Goal: Information Seeking & Learning: Learn about a topic

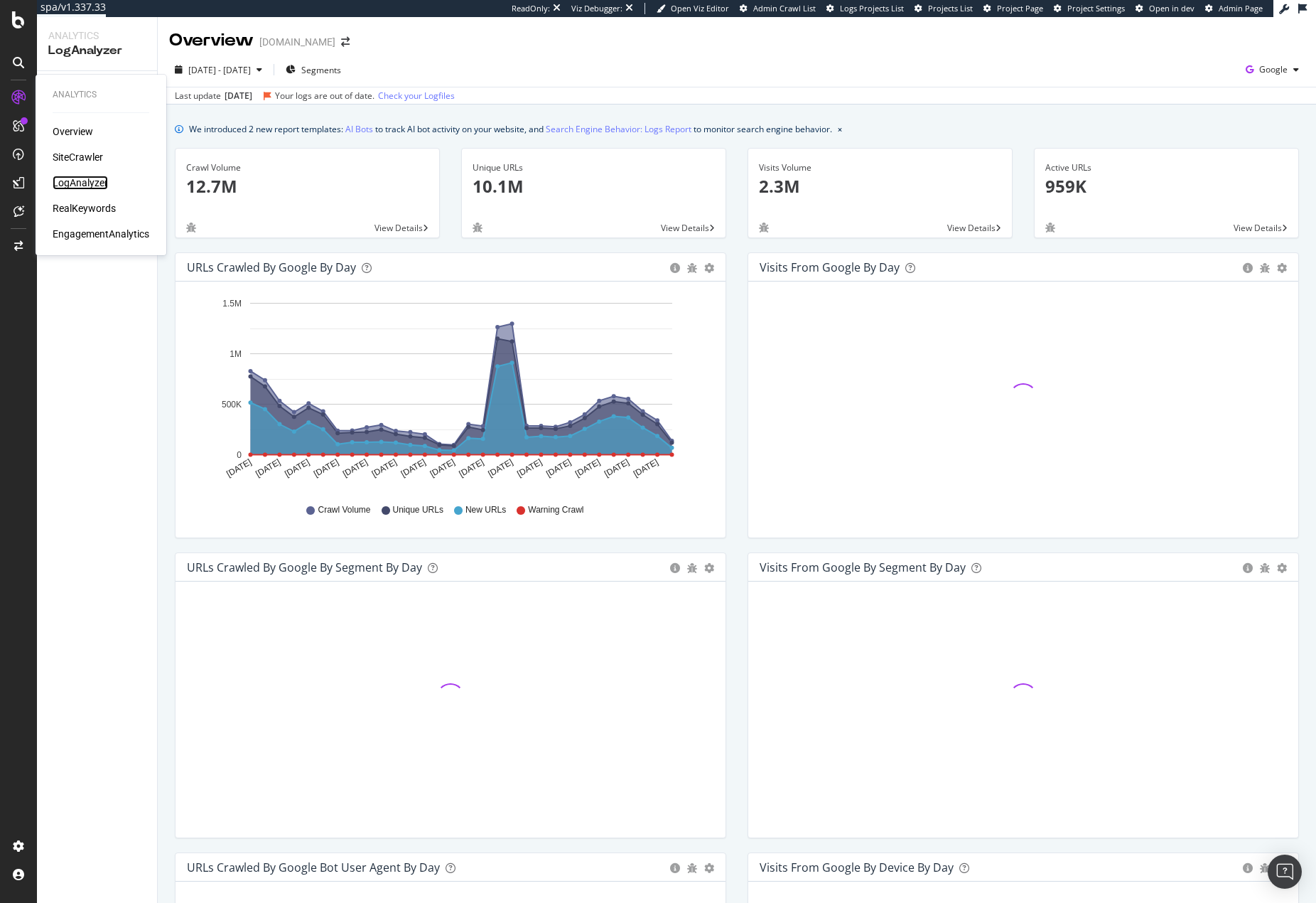
click at [98, 187] on div "LogAnalyzer" at bounding box center [81, 183] width 56 height 14
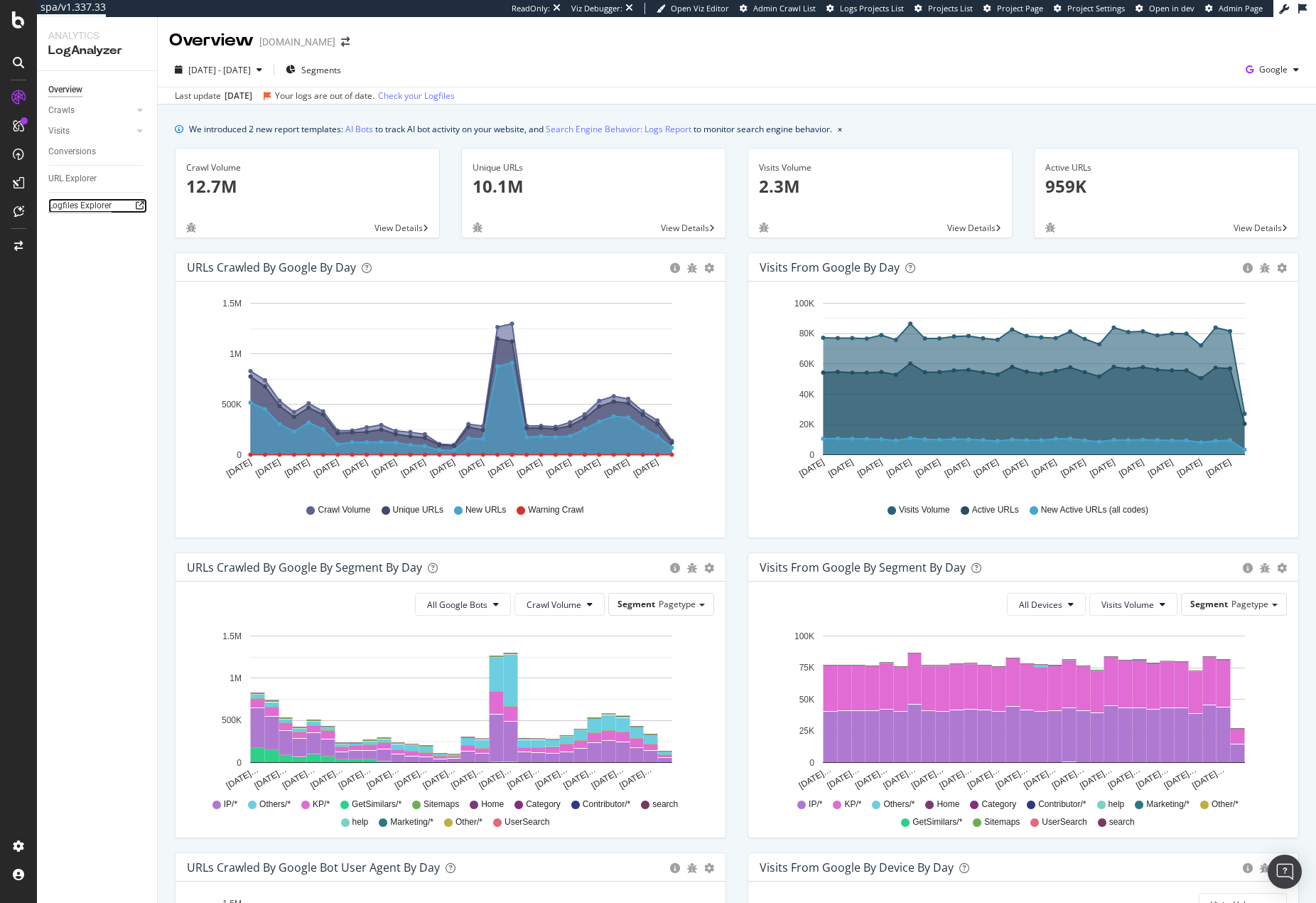
click at [92, 204] on div "Logfiles Explorer" at bounding box center [79, 206] width 63 height 15
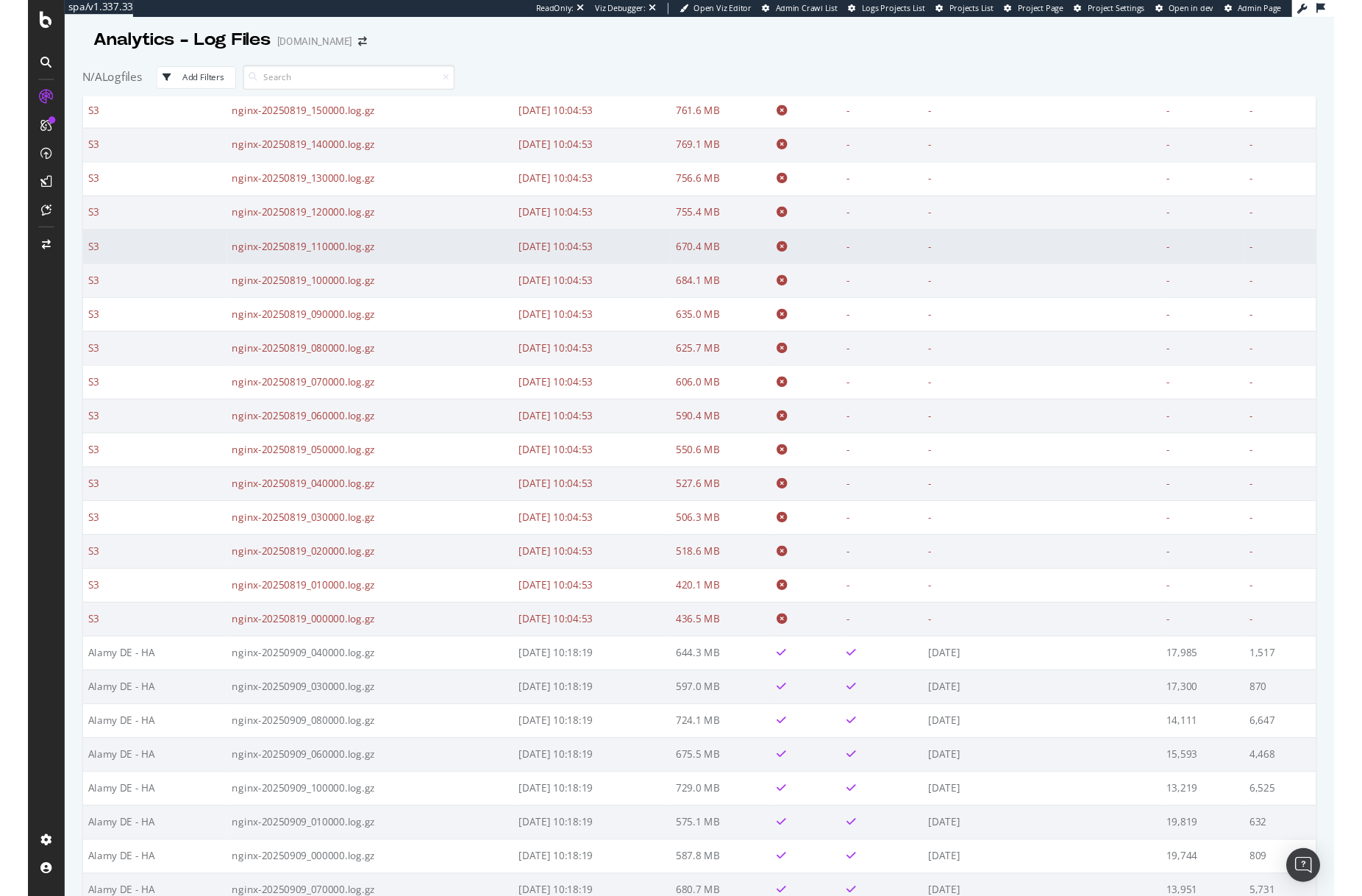
scroll to position [6464, 0]
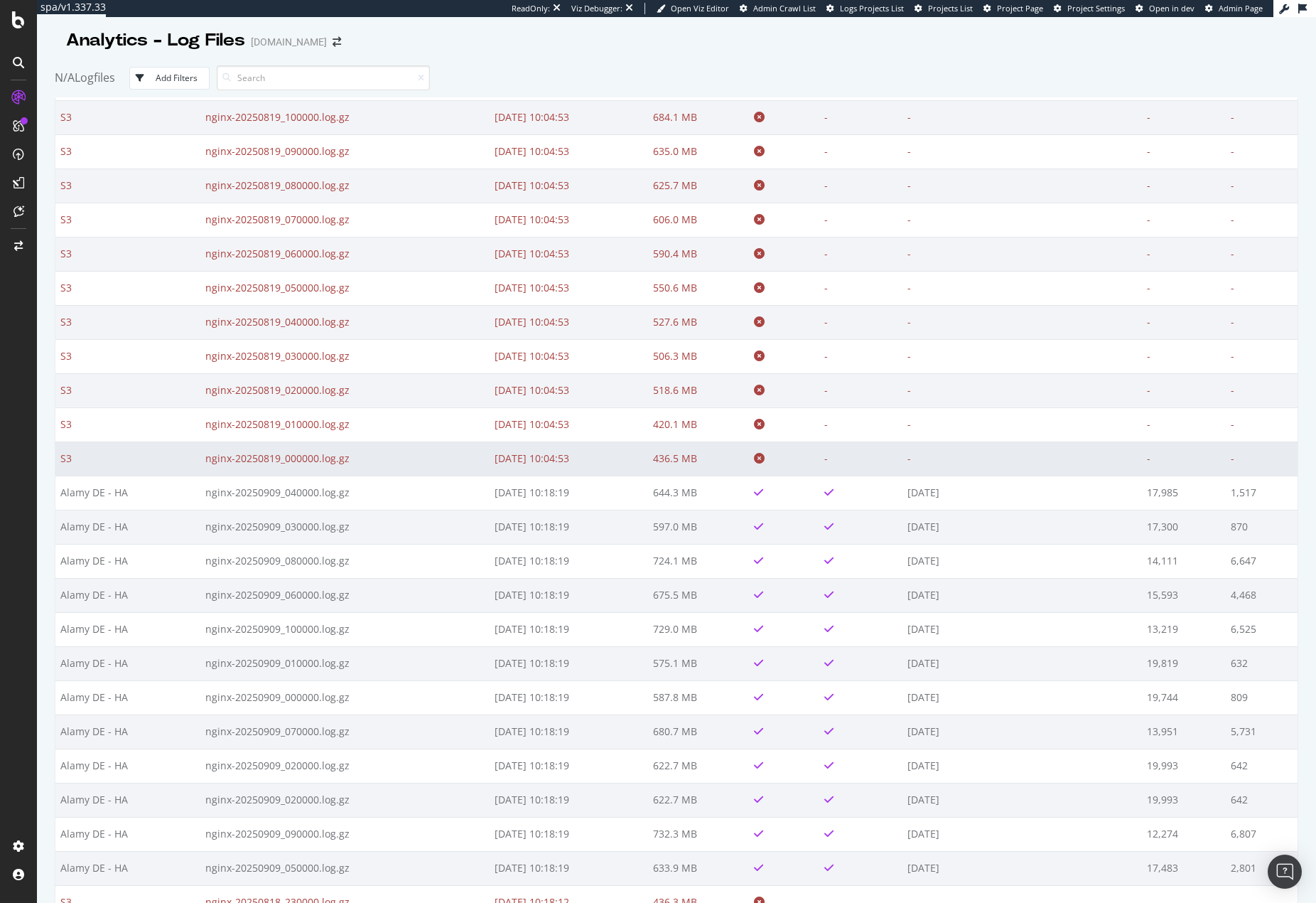
click at [457, 459] on td "nginx-20250819_000000.log.gz" at bounding box center [345, 459] width 289 height 35
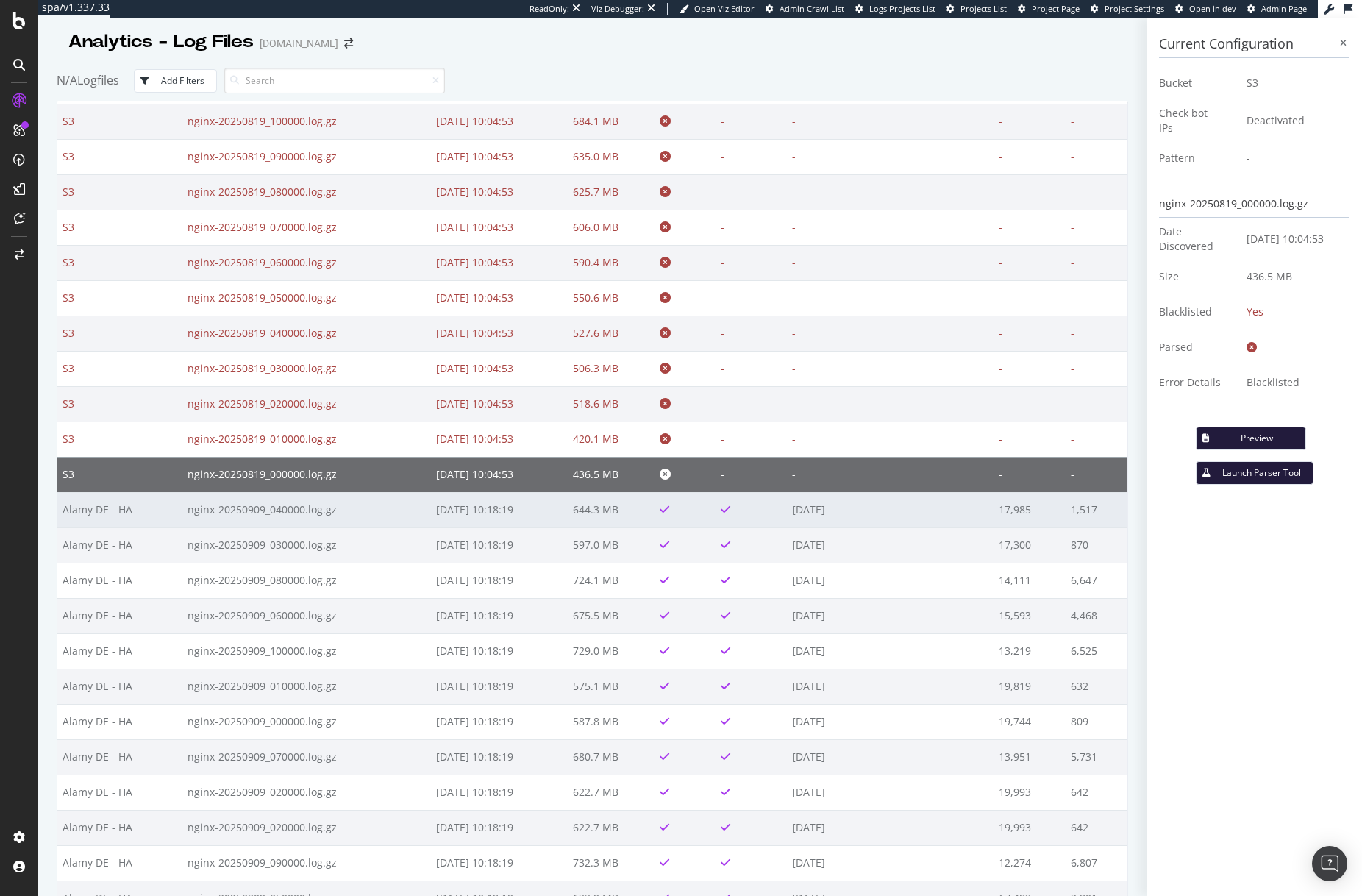
click at [543, 512] on td "[DATE] 10:18:19" at bounding box center [499, 509] width 137 height 36
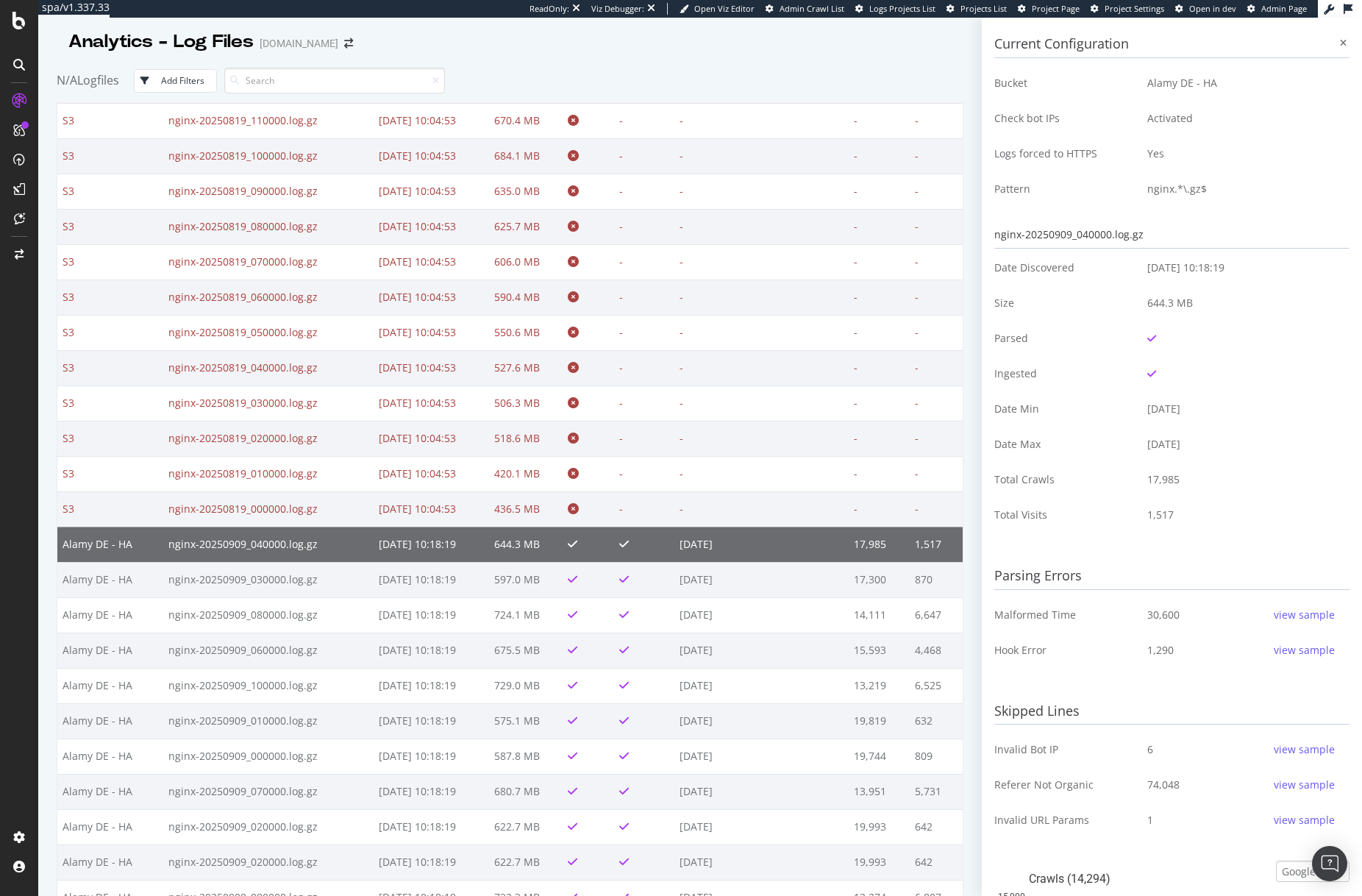
scroll to position [6428, 0]
click at [339, 517] on td "nginx-20250819_000000.log.gz" at bounding box center [269, 509] width 211 height 36
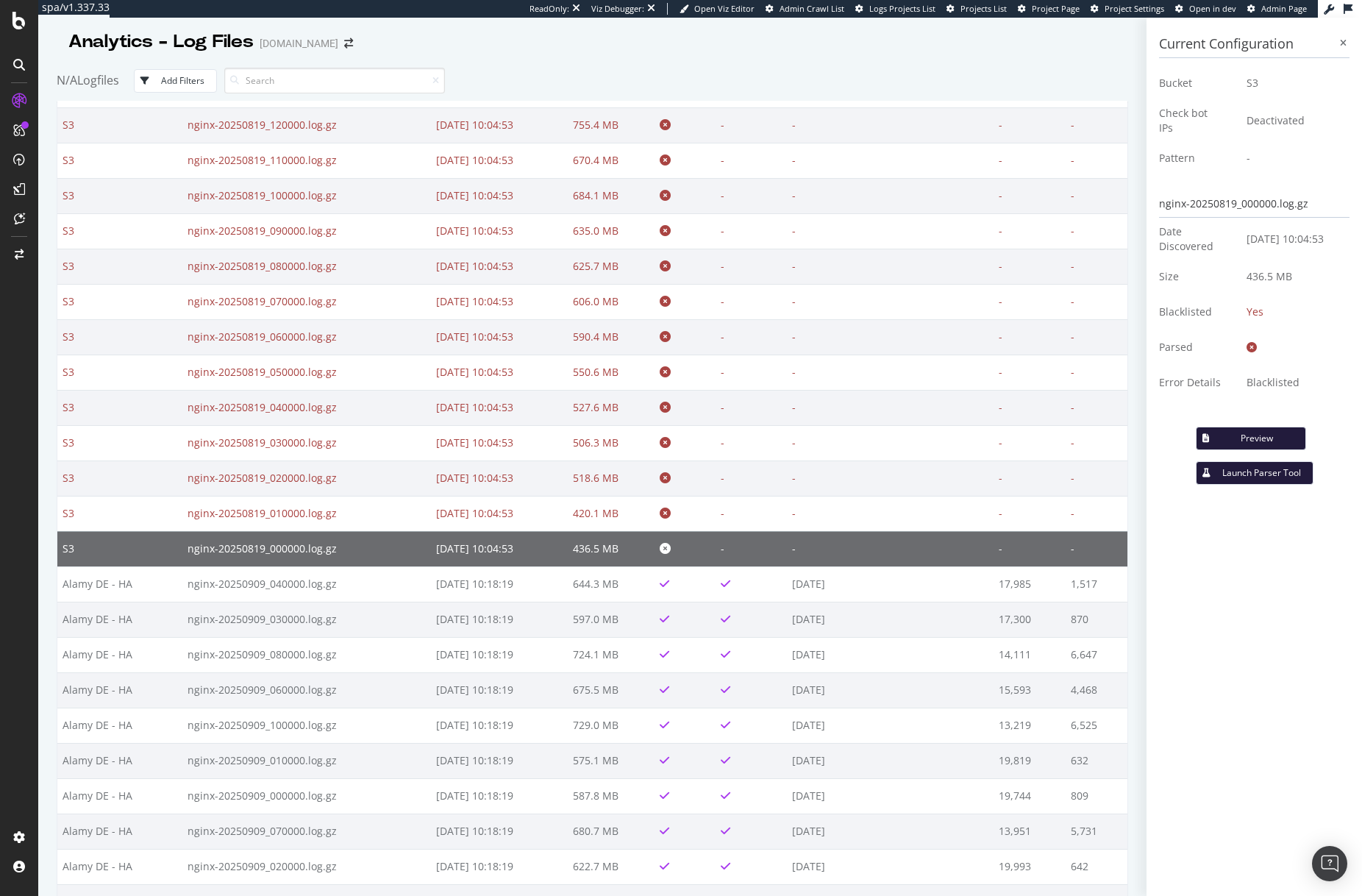
scroll to position [6392, 0]
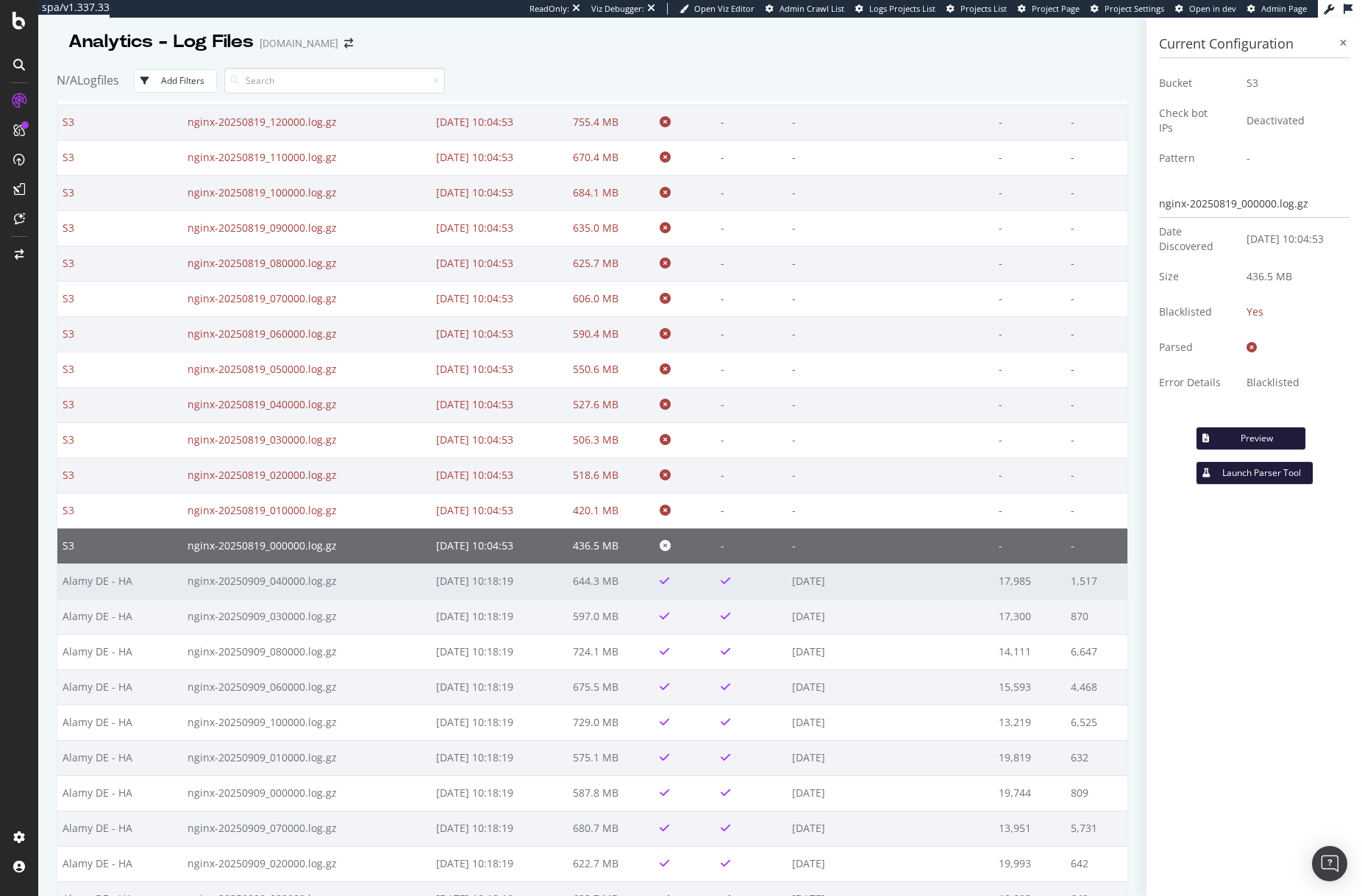
click at [164, 583] on td "Alamy DE - HA" at bounding box center [120, 581] width 125 height 36
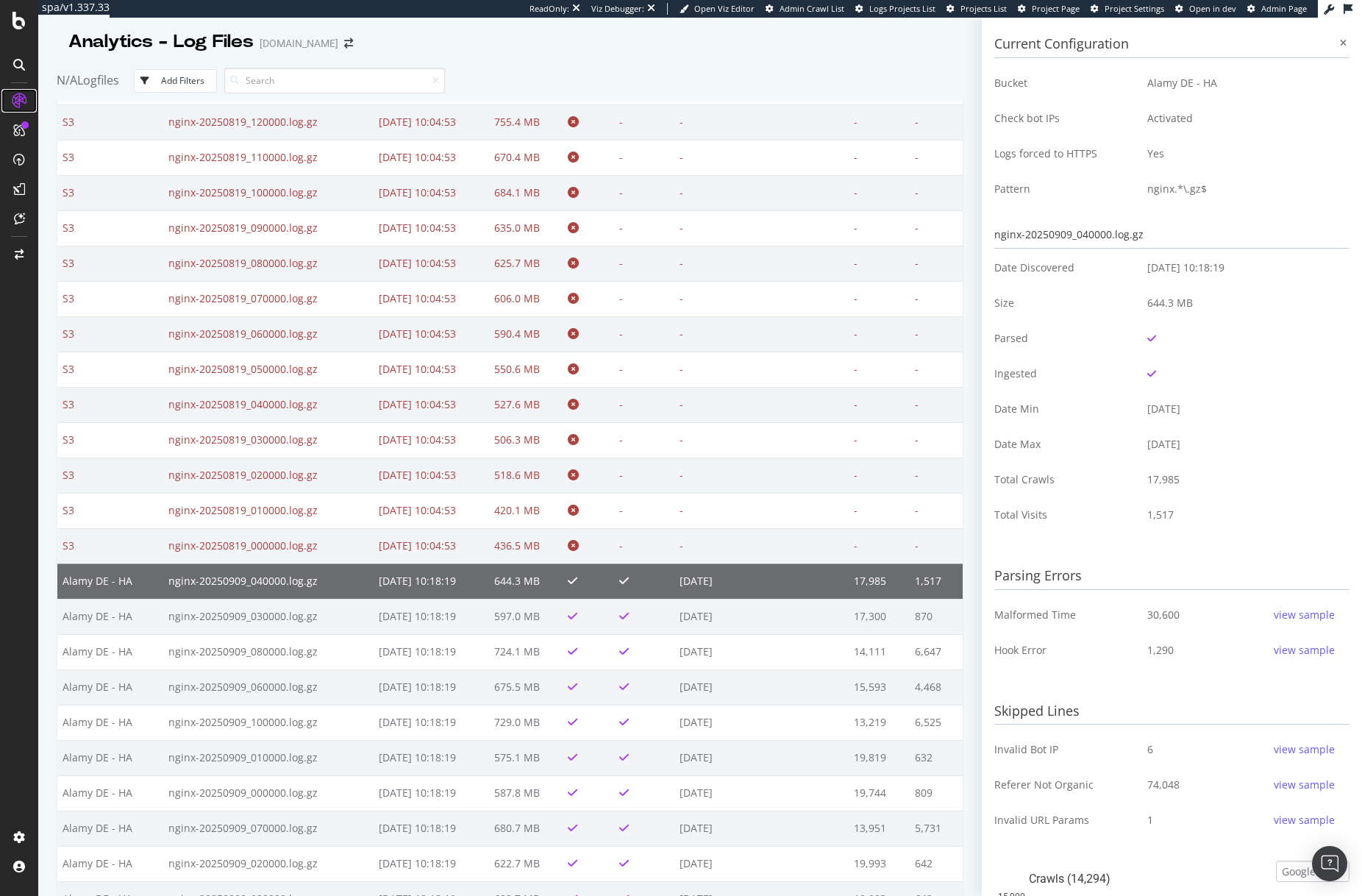
click at [21, 104] on icon at bounding box center [19, 100] width 15 height 15
